Goal: Information Seeking & Learning: Learn about a topic

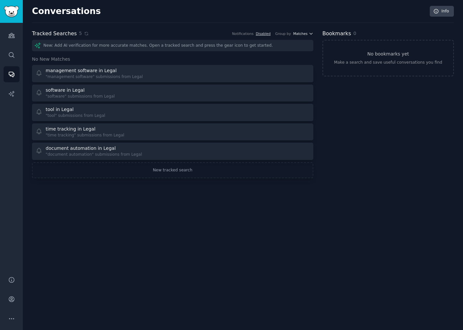
click at [299, 33] on span "Matches" at bounding box center [300, 33] width 14 height 5
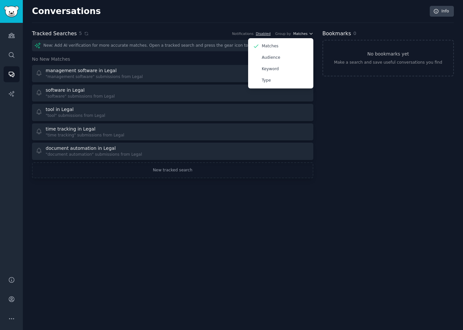
click at [300, 31] on span "Matches" at bounding box center [300, 33] width 14 height 5
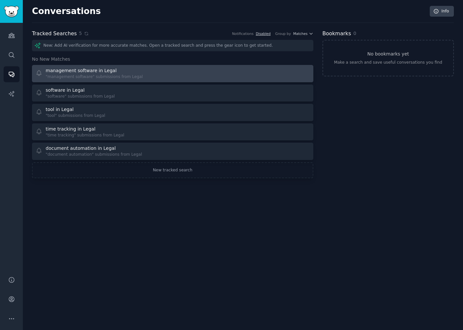
click at [107, 67] on div "management software in Legal" at bounding box center [81, 70] width 71 height 7
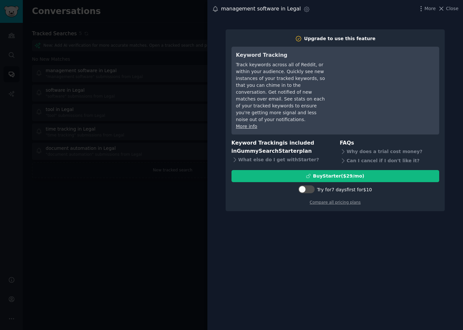
click at [271, 139] on h3 "Keyword Tracking is included in GummySearch Starter plan" at bounding box center [281, 147] width 99 height 16
click at [249, 148] on span "GummySearch Starter" at bounding box center [268, 151] width 62 height 6
click at [240, 148] on span "GummySearch Starter" at bounding box center [268, 151] width 62 height 6
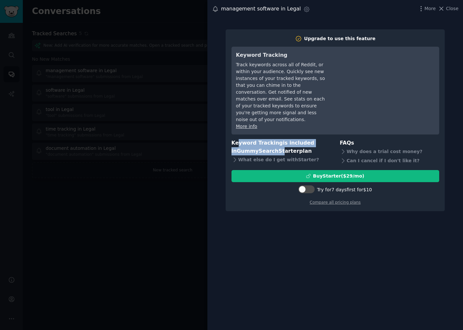
drag, startPoint x: 237, startPoint y: 137, endPoint x: 273, endPoint y: 143, distance: 36.0
click at [273, 143] on h3 "Keyword Tracking is included in GummySearch Starter plan" at bounding box center [281, 147] width 99 height 16
click at [275, 148] on span "GummySearch Starter" at bounding box center [268, 151] width 62 height 6
click at [234, 157] on icon at bounding box center [235, 159] width 2 height 4
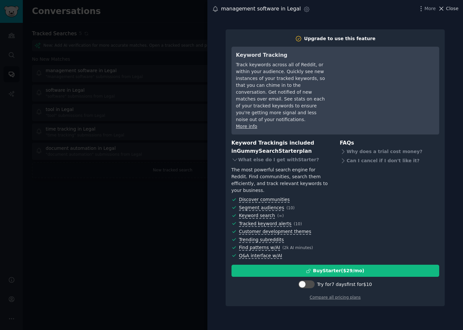
click at [447, 11] on span "Close" at bounding box center [452, 8] width 12 height 7
